Goal: Task Accomplishment & Management: Complete application form

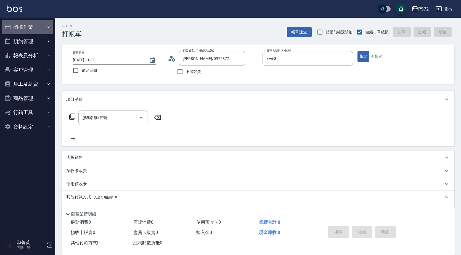
click at [26, 24] on button "櫃檯作業" at bounding box center [27, 27] width 51 height 14
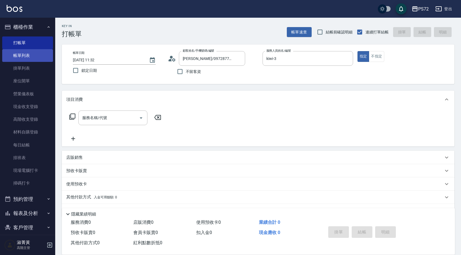
click at [34, 58] on link "帳單列表" at bounding box center [27, 55] width 51 height 13
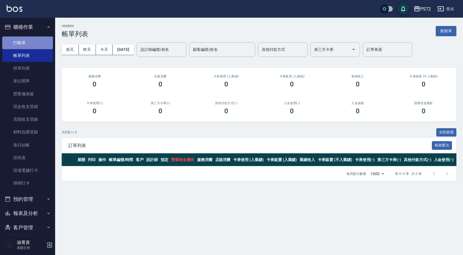
click at [38, 46] on link "打帳單" at bounding box center [27, 42] width 51 height 13
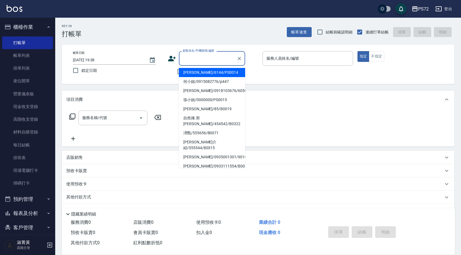
click at [209, 61] on input "顧客姓名/手機號碼/編號" at bounding box center [207, 59] width 53 height 10
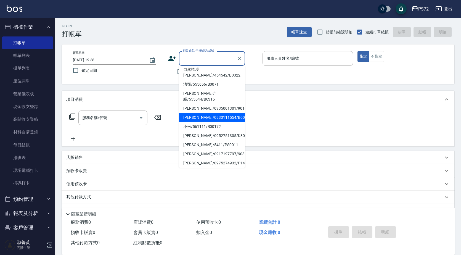
scroll to position [85, 0]
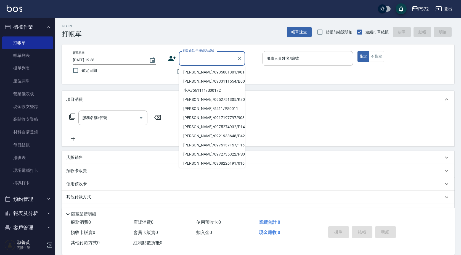
click at [198, 168] on li "[PERSON_NAME]/0933726222/0177" at bounding box center [212, 172] width 66 height 9
type input "[PERSON_NAME]/0933726222/0177"
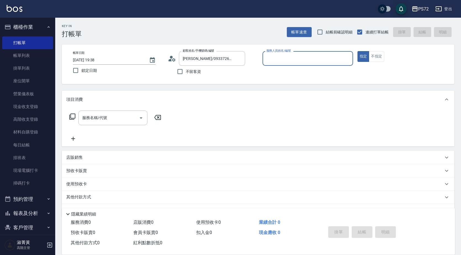
type input "[PERSON_NAME]-1"
click at [236, 59] on icon "Clear" at bounding box center [239, 59] width 6 height 6
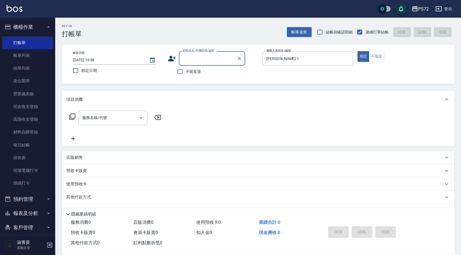
click at [221, 60] on input "顧客姓名/手機號碼/編號" at bounding box center [207, 59] width 53 height 10
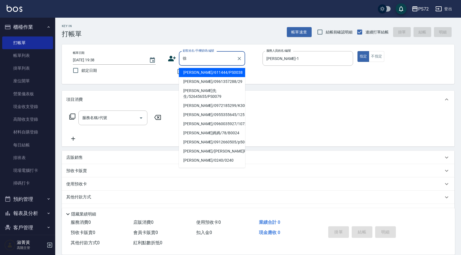
click at [211, 101] on li "[PERSON_NAME]/0972185299/K30061" at bounding box center [212, 105] width 66 height 9
type input "[PERSON_NAME]/0972185299/K30061"
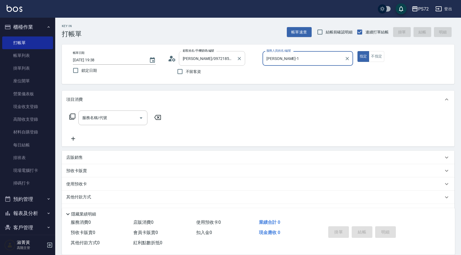
type input "kiwi-3"
click at [206, 55] on input "[PERSON_NAME]/0972185299/K30061" at bounding box center [207, 59] width 53 height 10
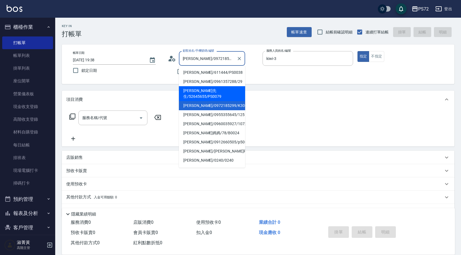
click at [204, 92] on li "[PERSON_NAME]先生/52645655/PS0079" at bounding box center [212, 93] width 66 height 15
type input "[PERSON_NAME]先生/52645655/PS0079"
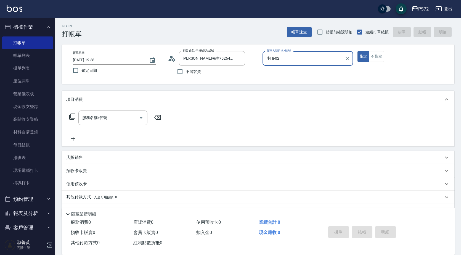
click at [289, 61] on input "小Hi-02" at bounding box center [303, 59] width 77 height 10
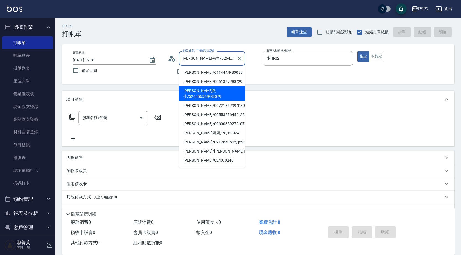
click at [195, 58] on input "[PERSON_NAME]先生/52645655/PS0079" at bounding box center [207, 59] width 53 height 10
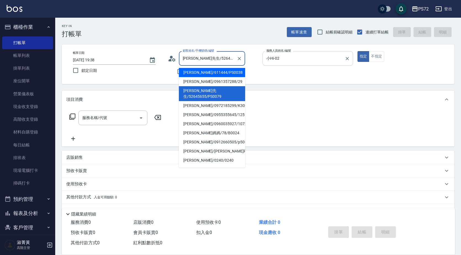
click at [296, 60] on input "小Hi-02" at bounding box center [303, 59] width 77 height 10
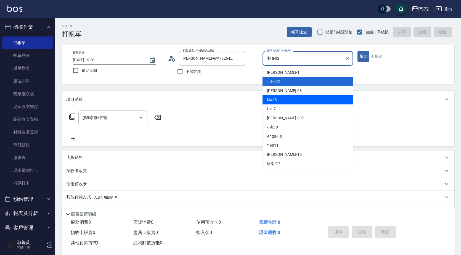
click at [291, 98] on div "kiwi -3" at bounding box center [307, 99] width 90 height 9
type input "kiwi-3"
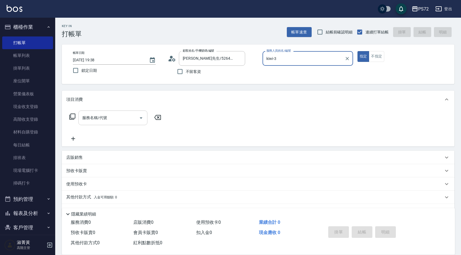
click at [116, 122] on input "服務名稱/代號" at bounding box center [109, 118] width 56 height 10
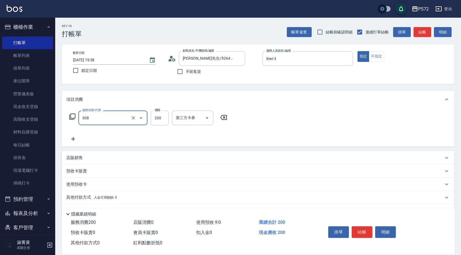
type input "學生剪髮(UP)(308)"
type input "350"
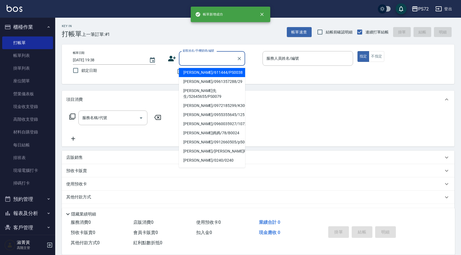
click at [219, 56] on input "顧客姓名/手機號碼/編號" at bounding box center [207, 59] width 53 height 10
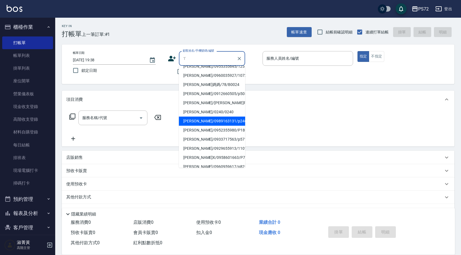
scroll to position [0, 0]
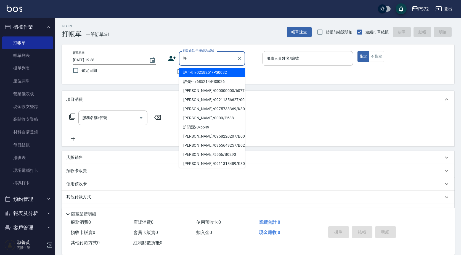
click at [207, 75] on li "許小姐/0258251/PS0032" at bounding box center [212, 72] width 66 height 9
type input "許小姐/0258251/PS0032"
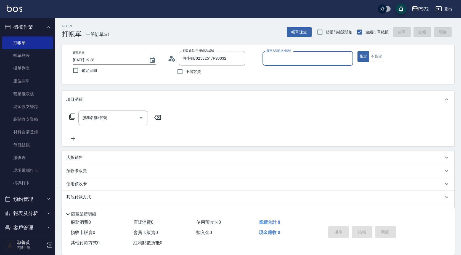
type input "kiwi-3"
click at [276, 58] on input "kiwi-3" at bounding box center [303, 59] width 77 height 10
click at [378, 56] on button "不指定" at bounding box center [375, 56] width 15 height 11
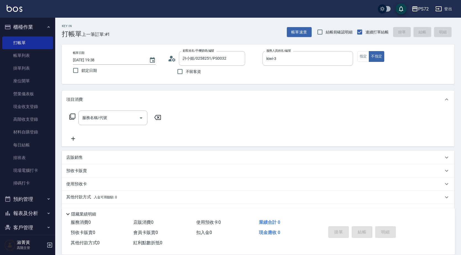
click at [100, 109] on div "服務名稱/代號 服務名稱/代號" at bounding box center [258, 127] width 392 height 38
click at [95, 119] on input "服務名稱/代號" at bounding box center [109, 118] width 56 height 10
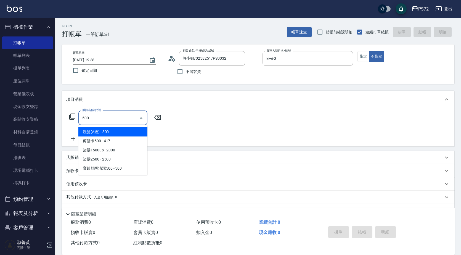
type input "洗髮(A級)(500)"
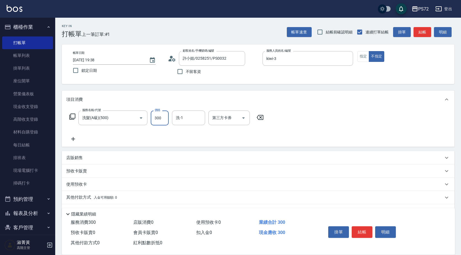
click at [160, 121] on input "300" at bounding box center [160, 117] width 18 height 15
type input "350"
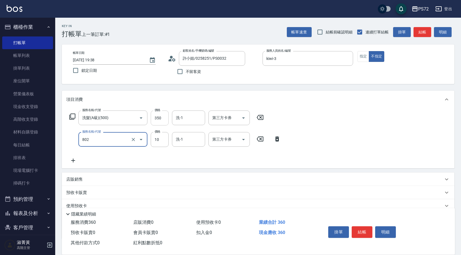
type input "潤絲(802)"
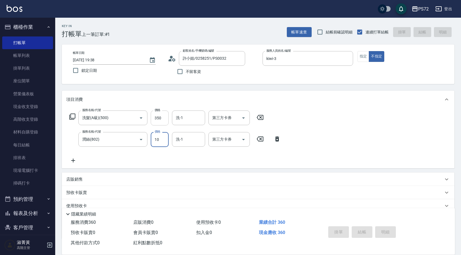
type input "[DATE] 19:39"
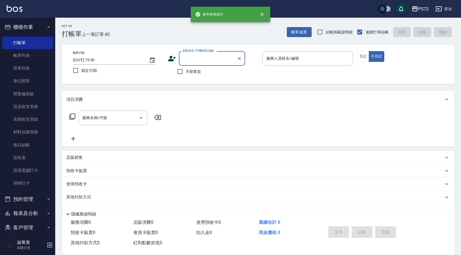
click at [222, 53] on div "顧客姓名/手機號碼/編號" at bounding box center [212, 58] width 66 height 15
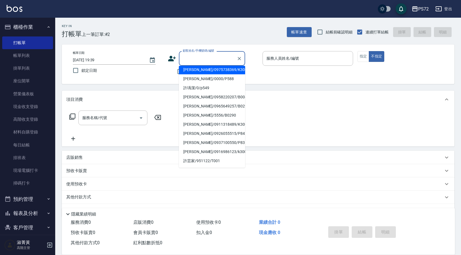
scroll to position [85, 0]
click at [241, 59] on icon "Clear" at bounding box center [239, 59] width 6 height 6
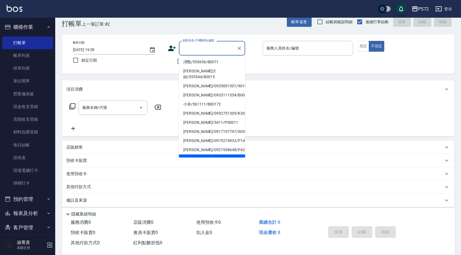
scroll to position [15, 0]
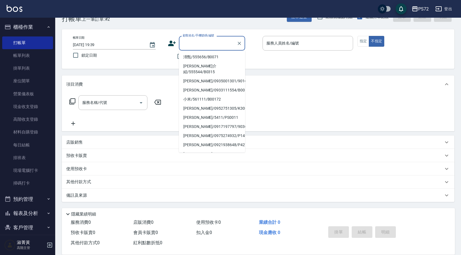
click at [200, 158] on li "[PERSON_NAME]/0972735322/PS001" at bounding box center [212, 162] width 66 height 9
type input "[PERSON_NAME]/0972735322/PS001"
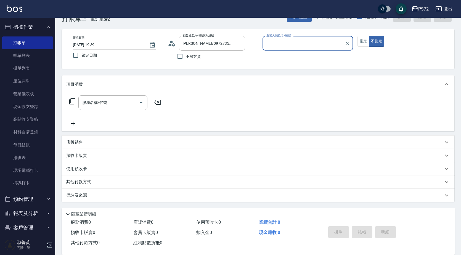
type input "[PERSON_NAME]-1"
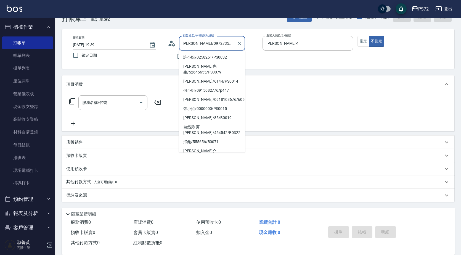
scroll to position [82, 0]
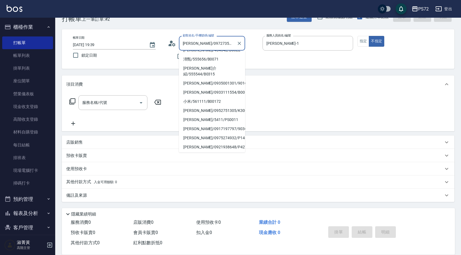
drag, startPoint x: 227, startPoint y: 44, endPoint x: 185, endPoint y: 49, distance: 42.2
click at [185, 49] on div "[PERSON_NAME]/0972735322/PS001 顧客姓名/手機號碼/編號" at bounding box center [212, 43] width 66 height 15
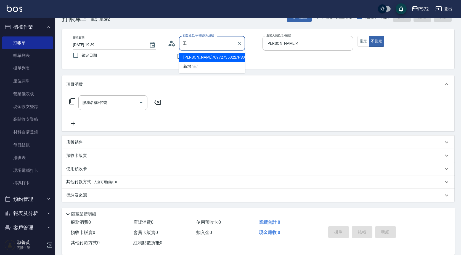
scroll to position [0, 0]
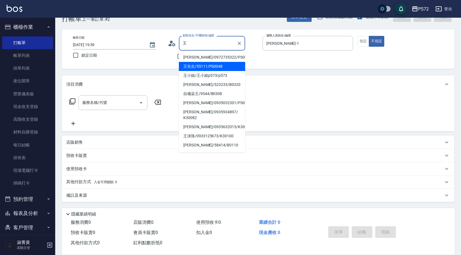
click at [216, 67] on li "王先生/55111/PS0048" at bounding box center [212, 66] width 66 height 9
type input "王先生/55111/PS0048"
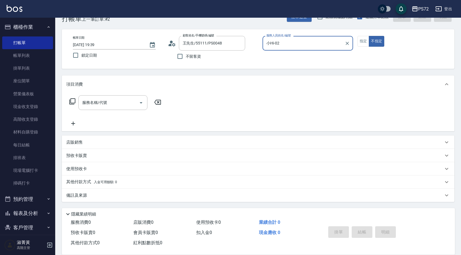
click at [287, 45] on input "小Hi-02" at bounding box center [303, 43] width 77 height 10
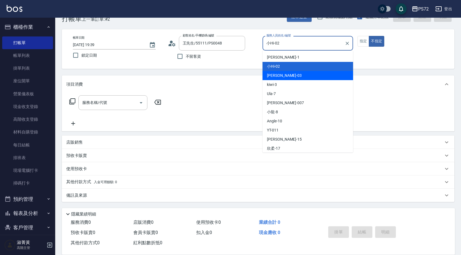
click at [284, 80] on div "kiwi -3" at bounding box center [307, 84] width 90 height 9
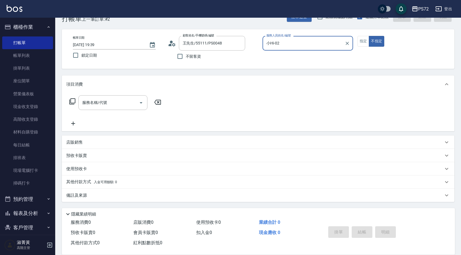
type input "kiwi-3"
click at [363, 44] on button "指定" at bounding box center [363, 41] width 12 height 11
click at [93, 102] on input "服務名稱/代號" at bounding box center [109, 103] width 56 height 10
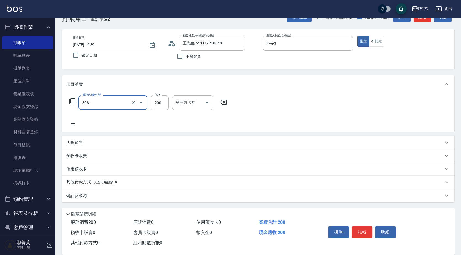
type input "學生剪髮(UP)(308)"
type input "350"
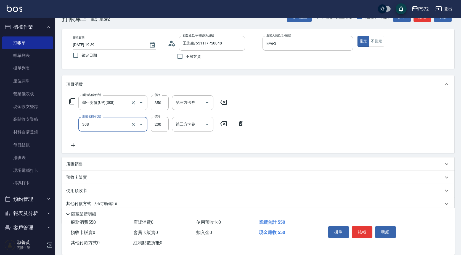
type input "學生剪髮(UP)(308)"
type input "350"
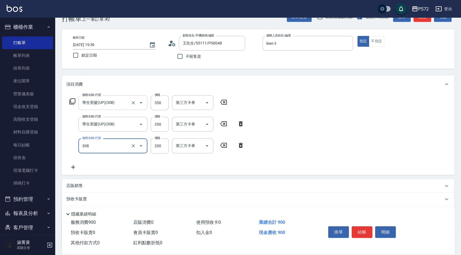
type input "學生剪髮(UP)(308)"
type input "400"
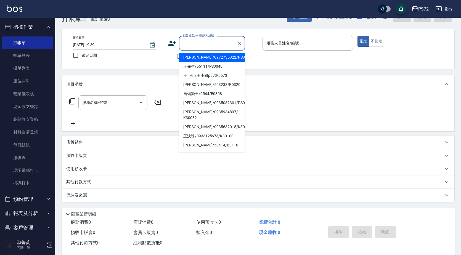
click at [197, 42] on input "顧客姓名/手機號碼/編號" at bounding box center [207, 43] width 53 height 10
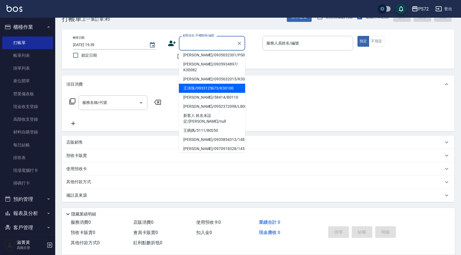
scroll to position [85, 0]
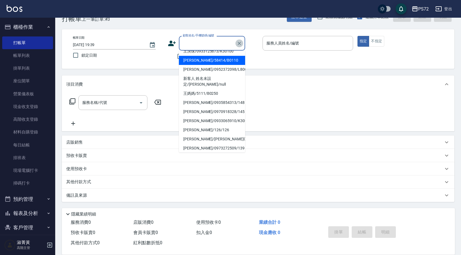
click at [238, 43] on icon "Clear" at bounding box center [239, 44] width 6 height 6
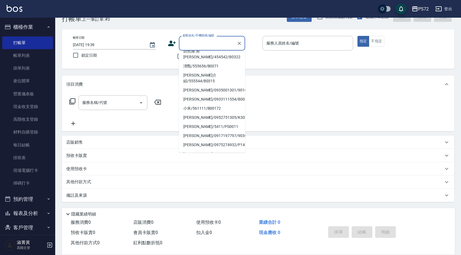
click at [203, 158] on li "[PERSON_NAME]/0975137157/115" at bounding box center [212, 162] width 66 height 9
type input "[PERSON_NAME]/0975137157/115"
type input "[PERSON_NAME]-1"
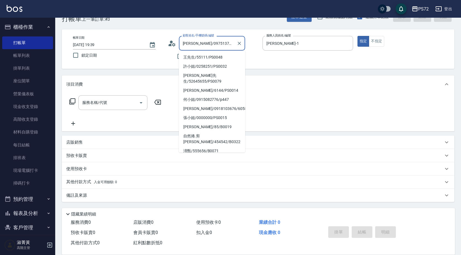
scroll to position [82, 0]
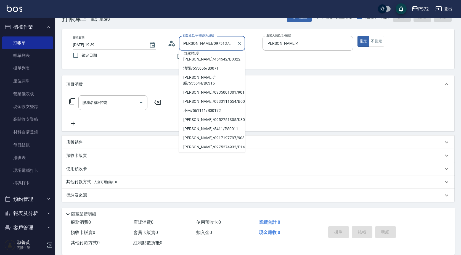
drag, startPoint x: 227, startPoint y: 40, endPoint x: 188, endPoint y: 46, distance: 39.5
click at [188, 46] on input "[PERSON_NAME]/0975137157/115" at bounding box center [207, 43] width 53 height 10
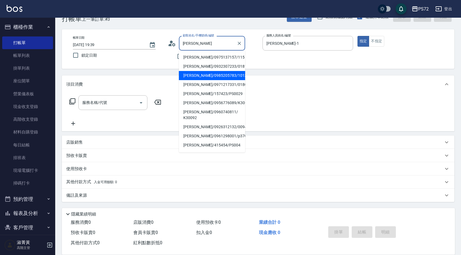
click at [215, 76] on li "[PERSON_NAME]/0985205783/1013" at bounding box center [212, 75] width 66 height 9
type input "[PERSON_NAME]/0985205783/1013"
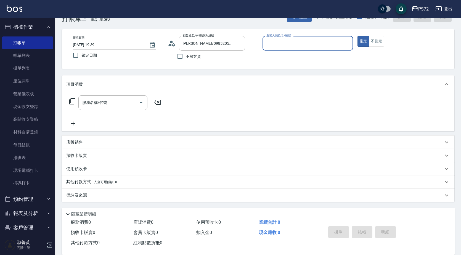
click at [288, 46] on input "服務人員姓名/編號" at bounding box center [307, 43] width 85 height 10
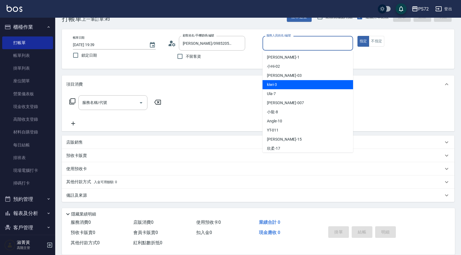
click at [283, 87] on div "kiwi -3" at bounding box center [307, 84] width 90 height 9
type input "kiwi-3"
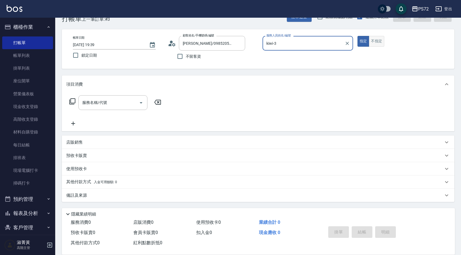
click at [373, 44] on button "不指定" at bounding box center [375, 41] width 15 height 11
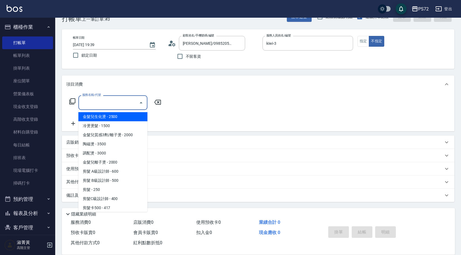
click at [122, 104] on input "服務名稱/代號" at bounding box center [109, 103] width 56 height 10
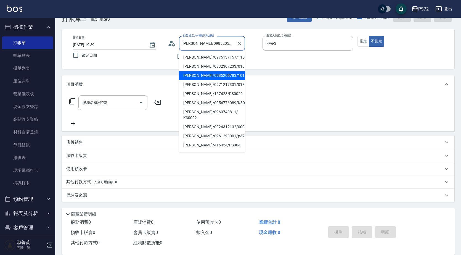
drag, startPoint x: 222, startPoint y: 43, endPoint x: 188, endPoint y: 44, distance: 34.2
click at [188, 44] on input "[PERSON_NAME]/0985205783/1013" at bounding box center [207, 43] width 53 height 10
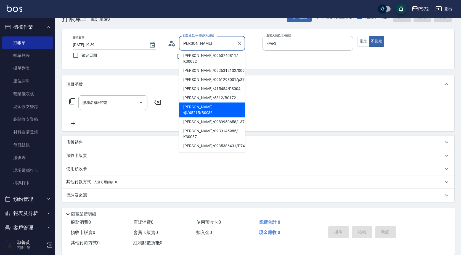
scroll to position [94, 0]
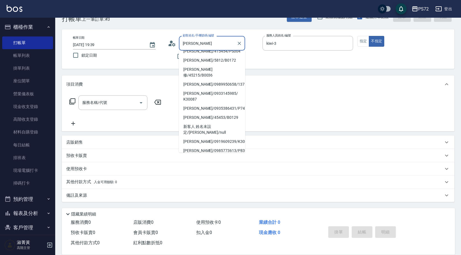
click at [209, 155] on li "[PERSON_NAME]/641111/PS0030" at bounding box center [212, 159] width 66 height 9
type input "[PERSON_NAME]/641111/PS0030"
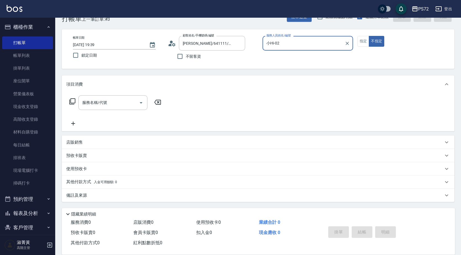
click at [281, 41] on input "小Hi-02" at bounding box center [303, 43] width 77 height 10
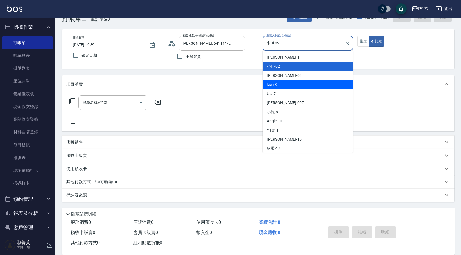
click at [274, 85] on span "kiwi -3" at bounding box center [272, 85] width 10 height 6
type input "kiwi-3"
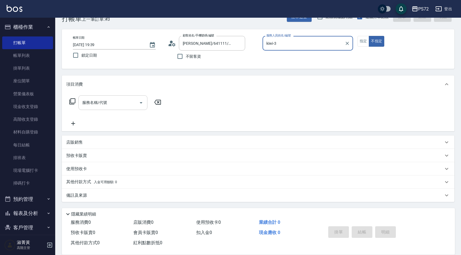
click at [109, 109] on div "服務名稱/代號" at bounding box center [112, 102] width 69 height 15
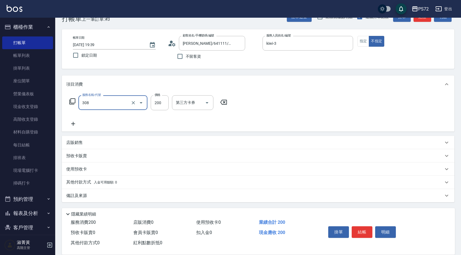
type input "學生剪髮(UP)(308)"
type input "400"
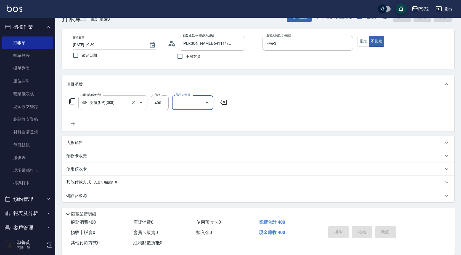
type input "[DATE] 19:40"
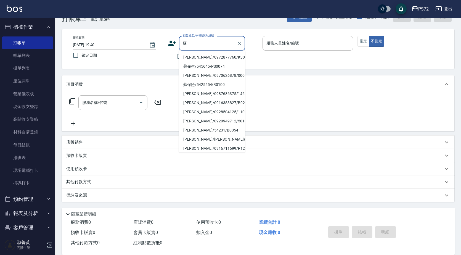
click at [222, 60] on li "[PERSON_NAME]/0972877760/K30110" at bounding box center [212, 57] width 66 height 9
type input "[PERSON_NAME]/0972877760/K30110"
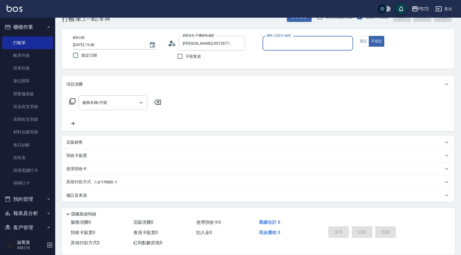
type input "kiwi-3"
click at [358, 39] on button "指定" at bounding box center [363, 41] width 12 height 11
click at [92, 106] on input "服務名稱/代號" at bounding box center [109, 103] width 56 height 10
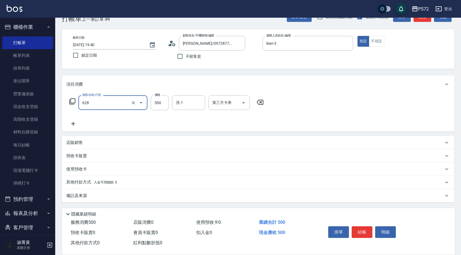
type input "寶齡舒醒清潔500(628)"
type input "600"
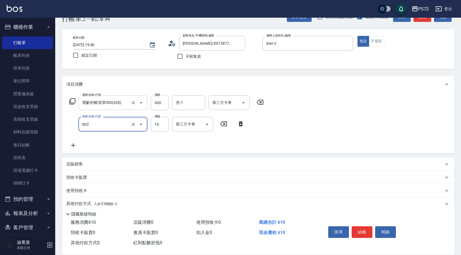
type input "潤絲(802)"
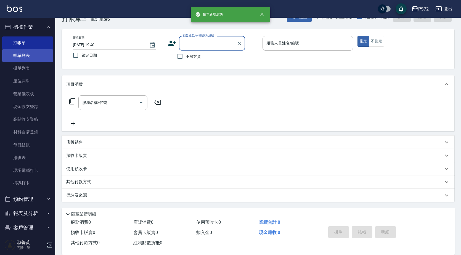
click at [18, 53] on link "帳單列表" at bounding box center [27, 55] width 51 height 13
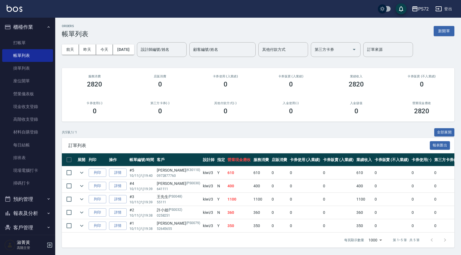
scroll to position [63, 0]
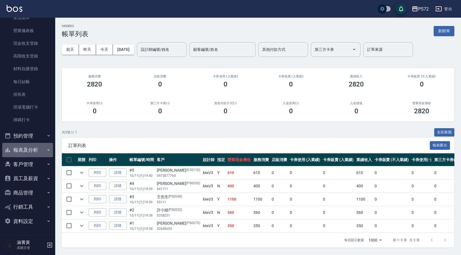
click at [33, 152] on button "報表及分析" at bounding box center [27, 150] width 51 height 14
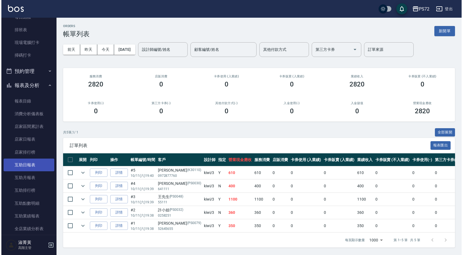
scroll to position [201, 0]
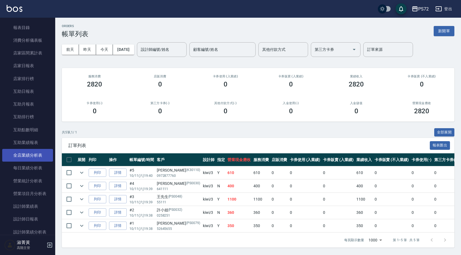
click at [36, 155] on link "全店業績分析表" at bounding box center [27, 155] width 51 height 13
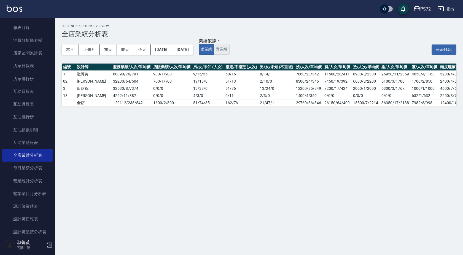
click at [229, 48] on button "實業績" at bounding box center [221, 49] width 15 height 11
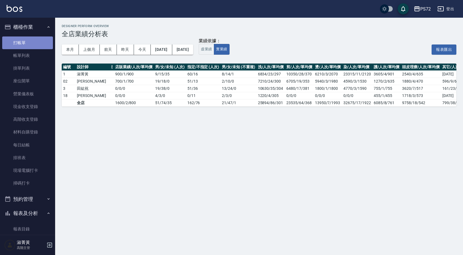
click at [32, 42] on link "打帳單" at bounding box center [27, 42] width 51 height 13
